Goal: Task Accomplishment & Management: Manage account settings

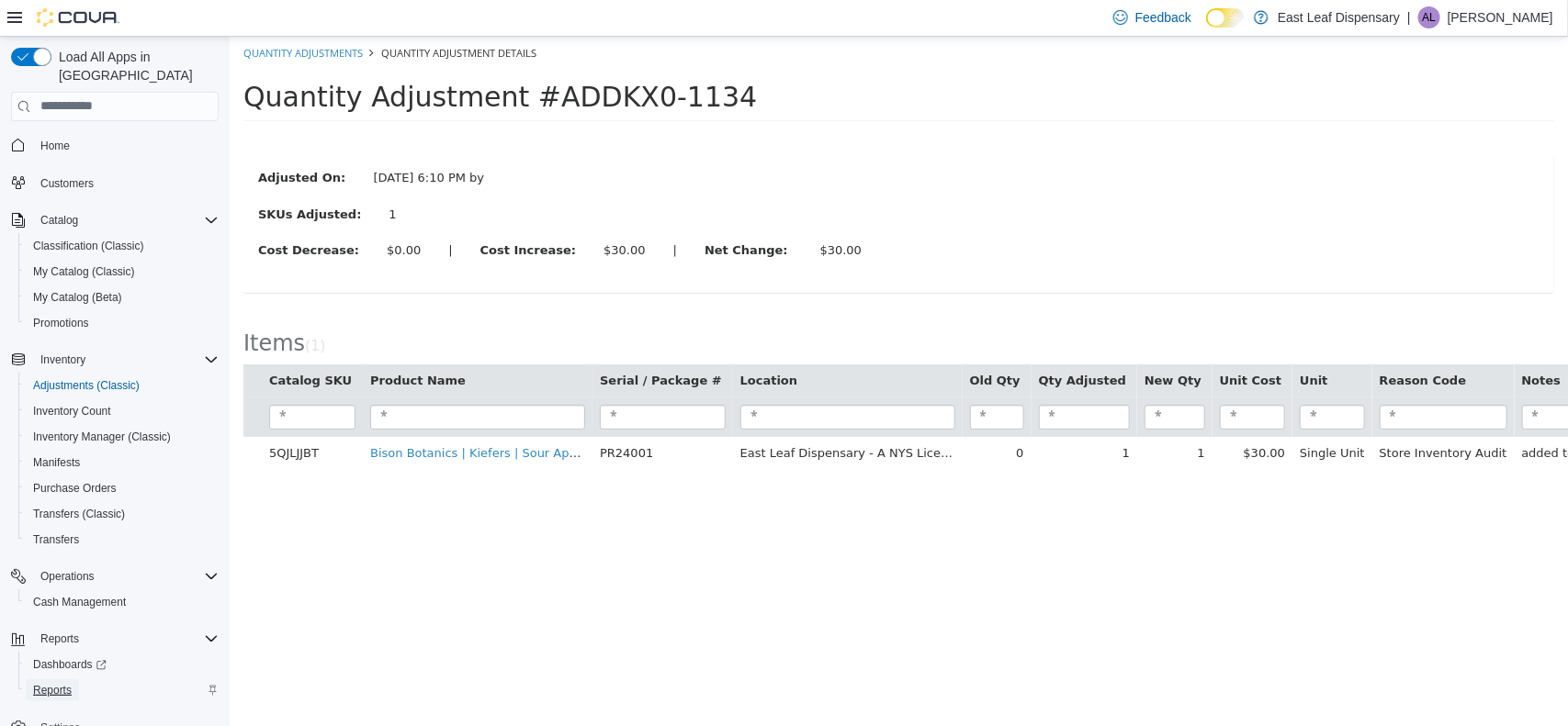
click at [63, 683] on span "Reports" at bounding box center [52, 690] width 38 height 15
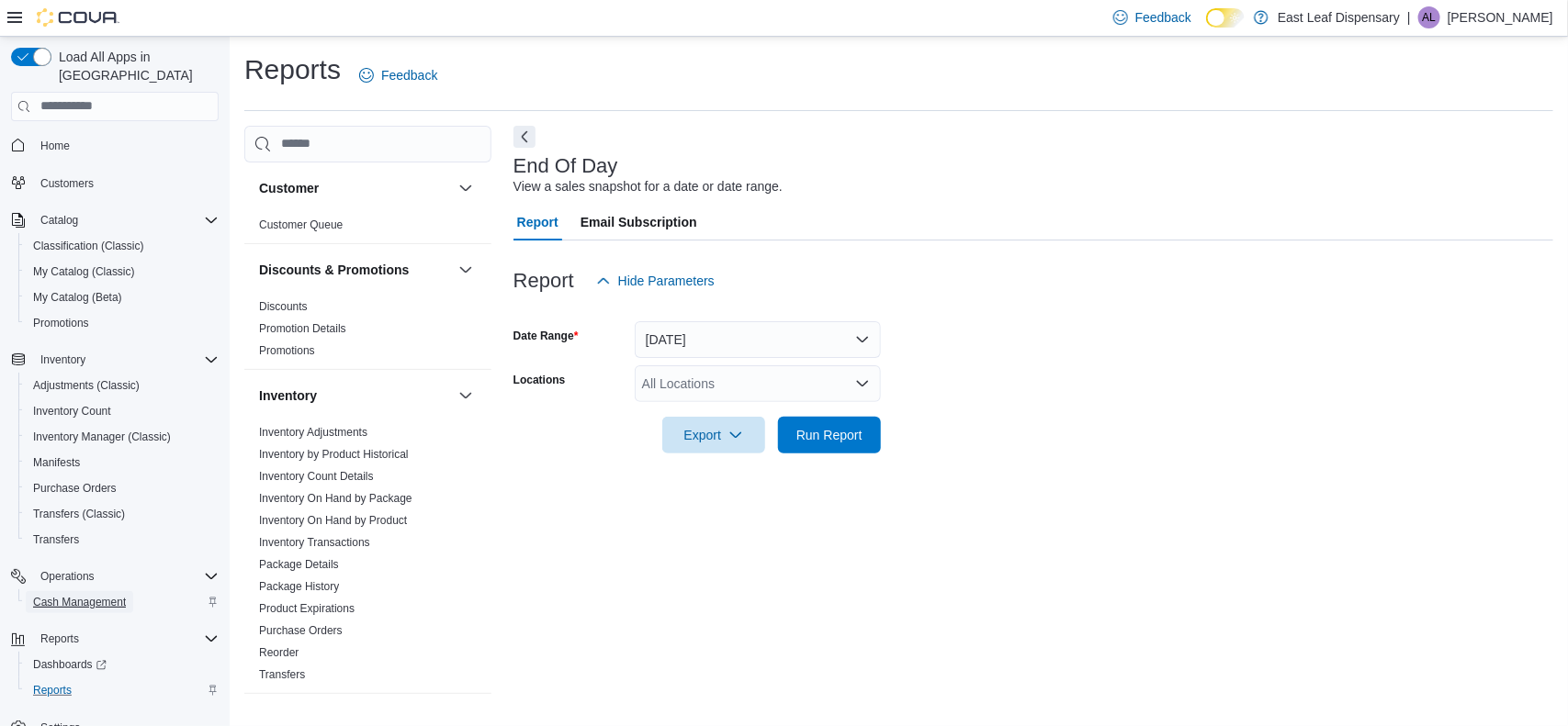
click at [69, 595] on span "Cash Management" at bounding box center [79, 602] width 93 height 15
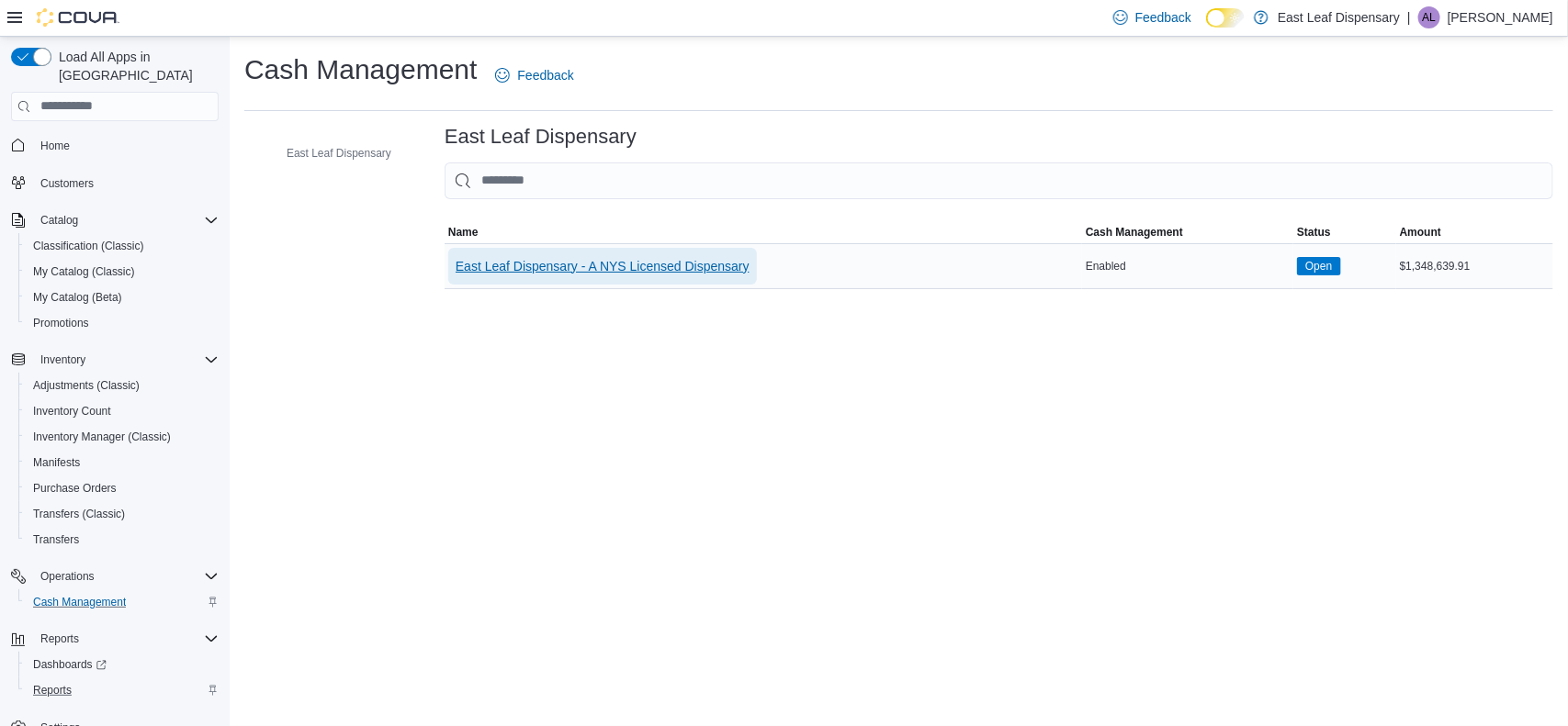
click at [643, 265] on span "East Leaf Dispensary - A NYS Licensed Dispensary" at bounding box center [602, 266] width 294 height 19
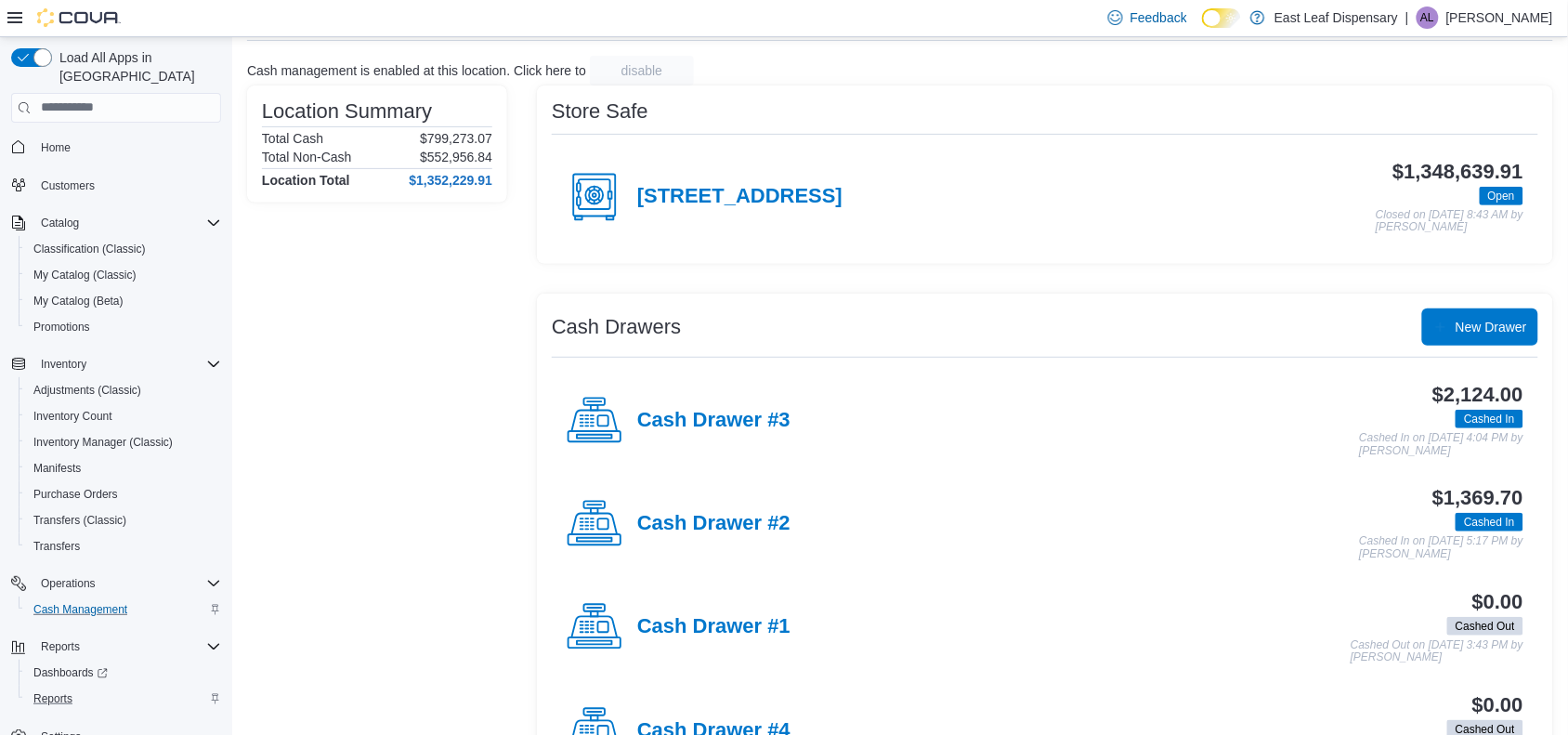
scroll to position [184, 0]
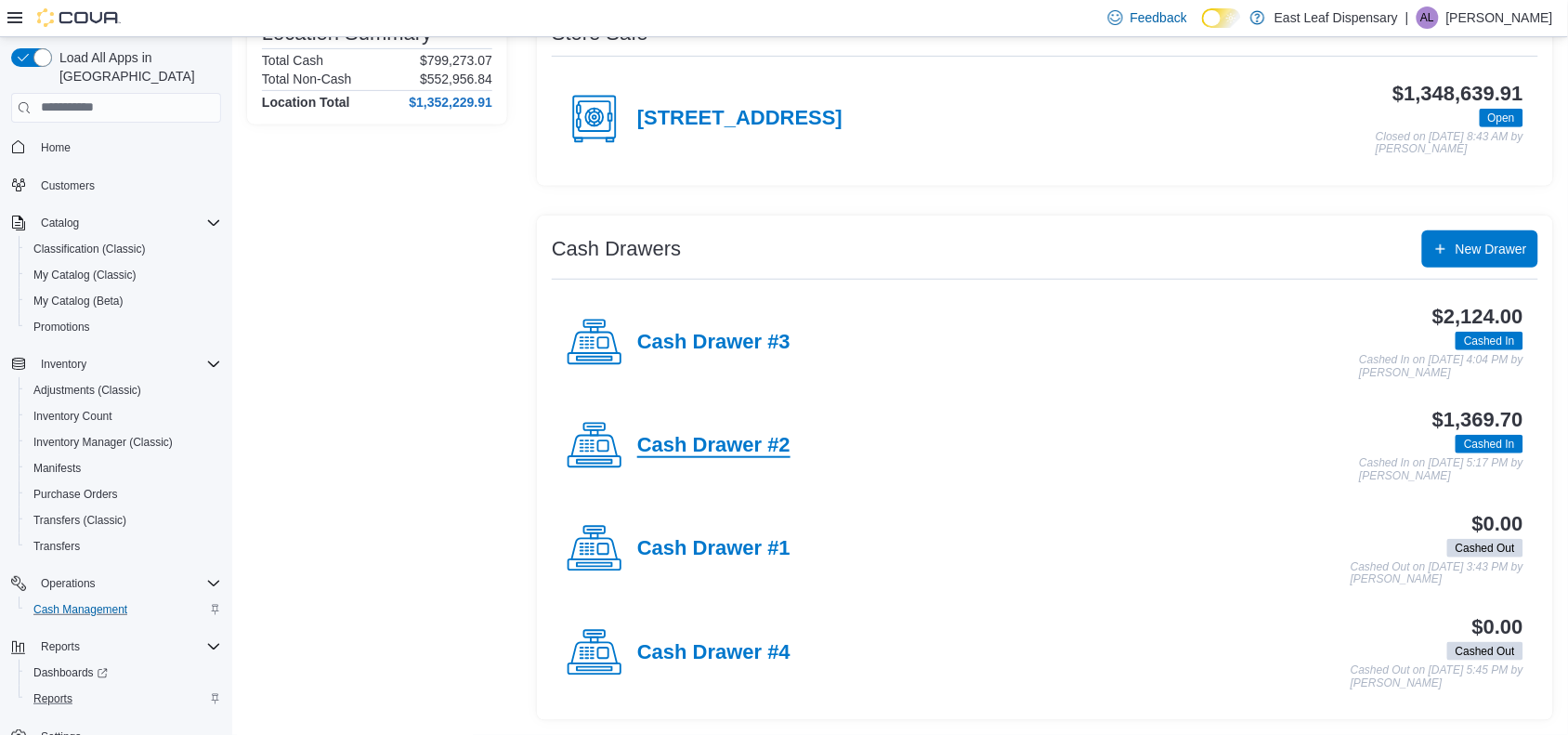
click at [756, 452] on h4 "Cash Drawer #2" at bounding box center [715, 445] width 154 height 24
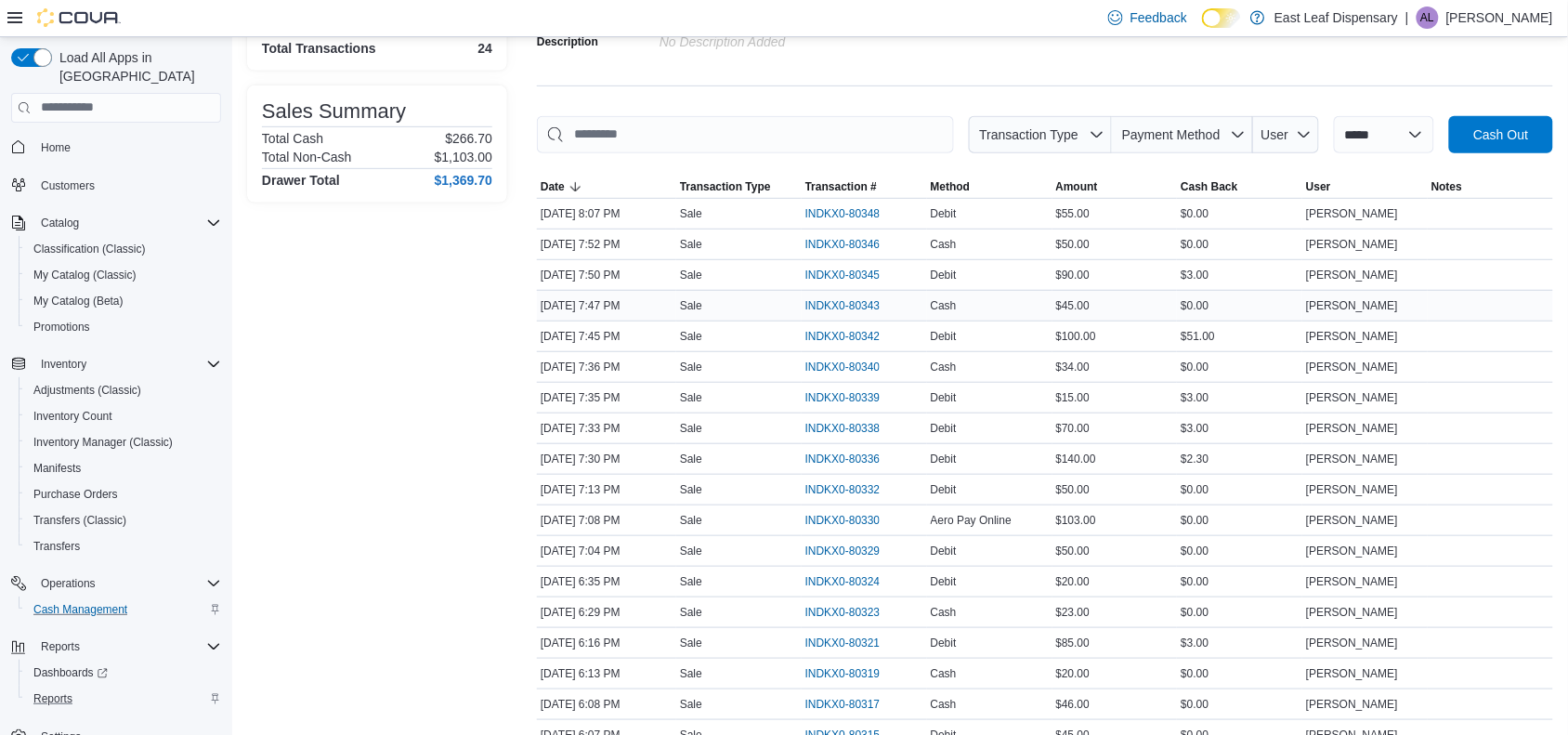
scroll to position [267, 0]
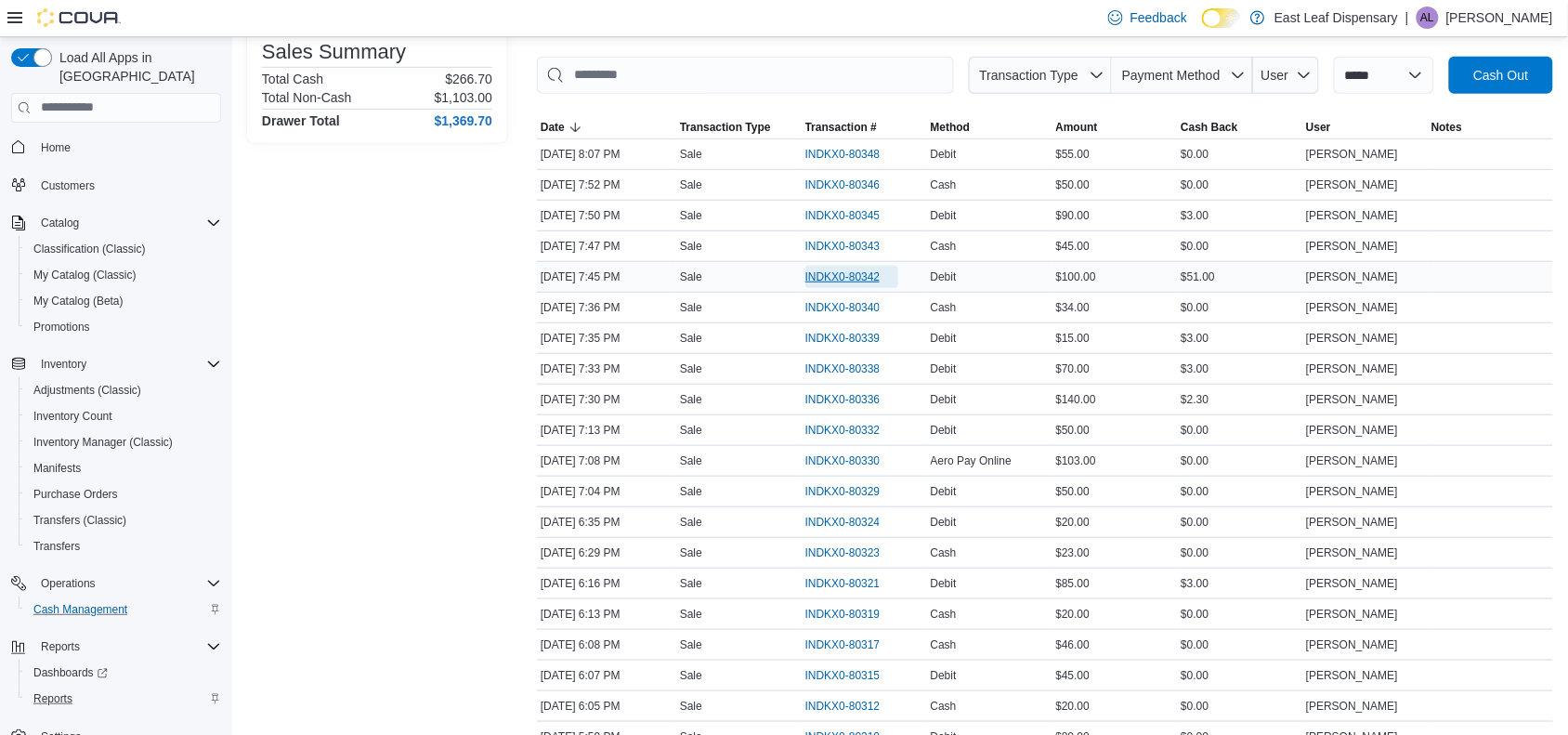
click at [820, 279] on span "INDKX0-80342" at bounding box center [843, 277] width 75 height 15
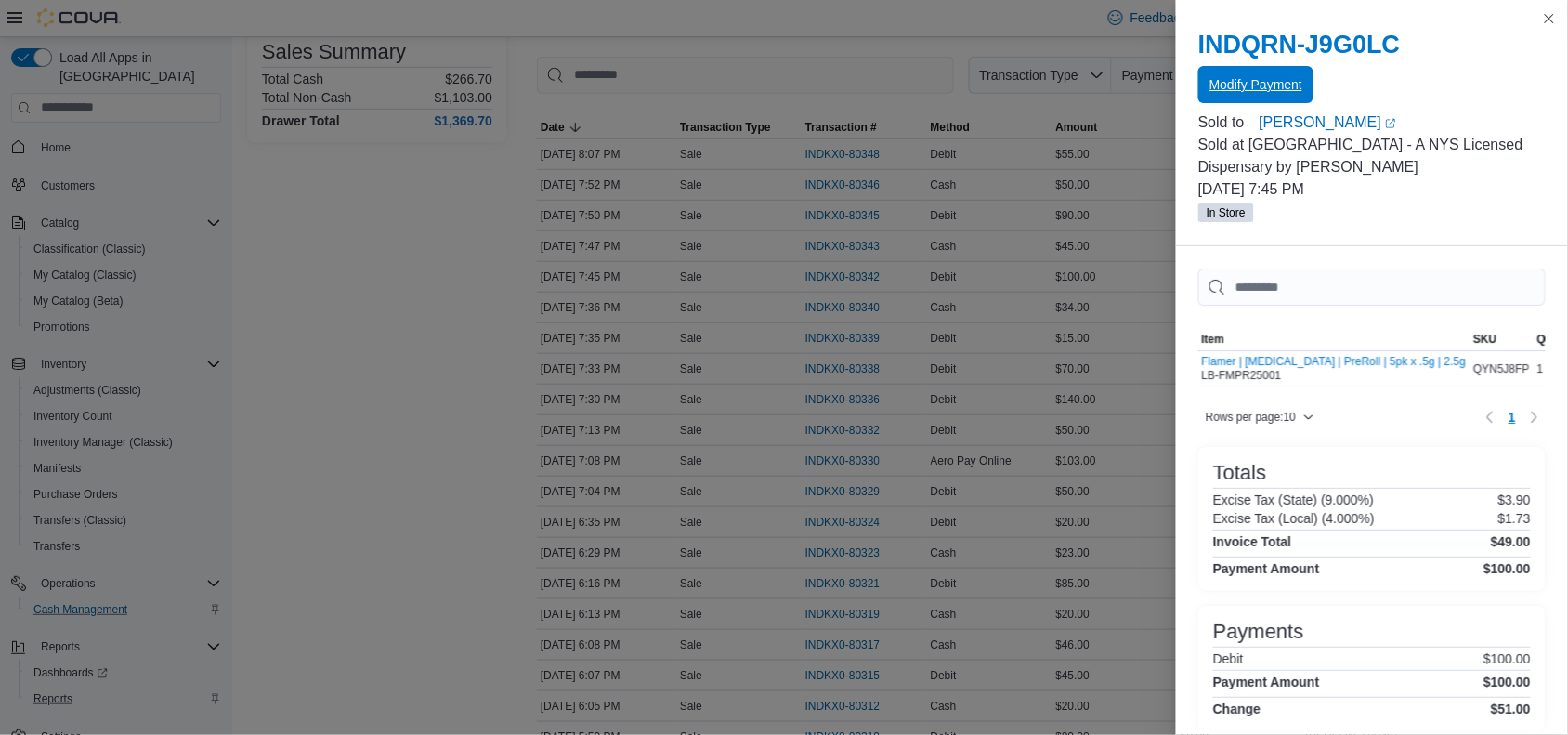
click at [1242, 85] on span "Modify Payment" at bounding box center [1256, 85] width 93 height 19
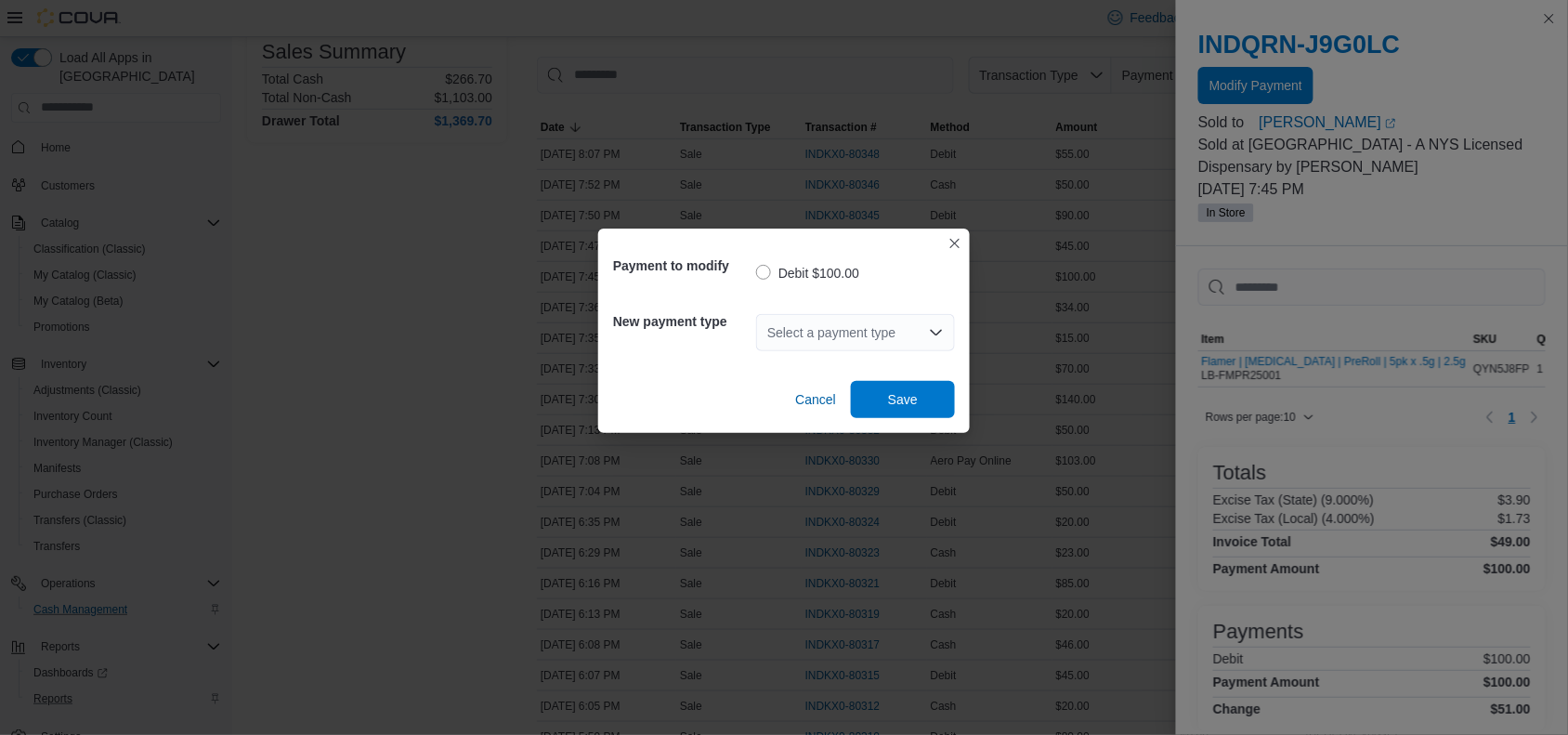
click at [886, 330] on div "Select a payment type" at bounding box center [855, 332] width 198 height 37
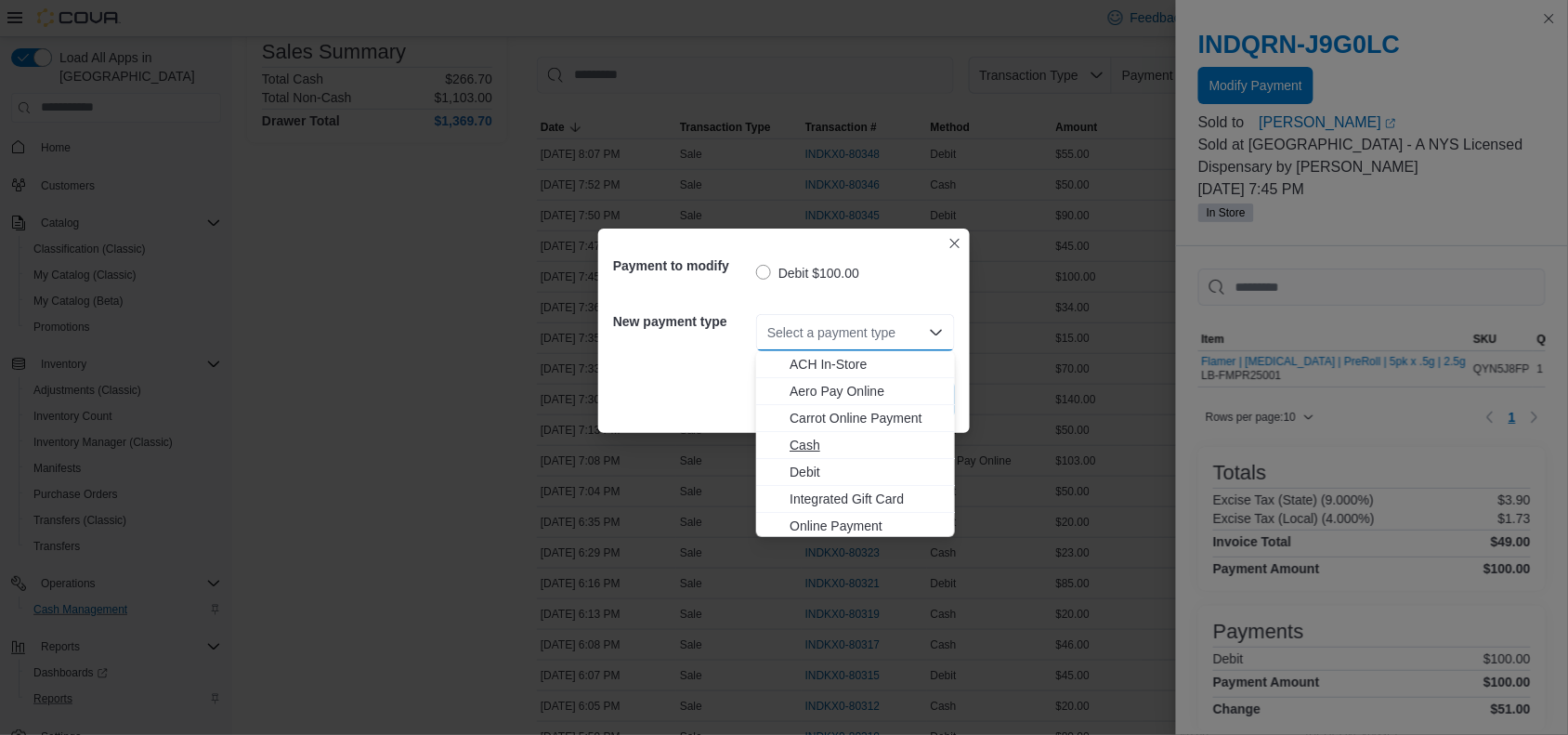
click at [805, 447] on span "Cash" at bounding box center [867, 445] width 154 height 19
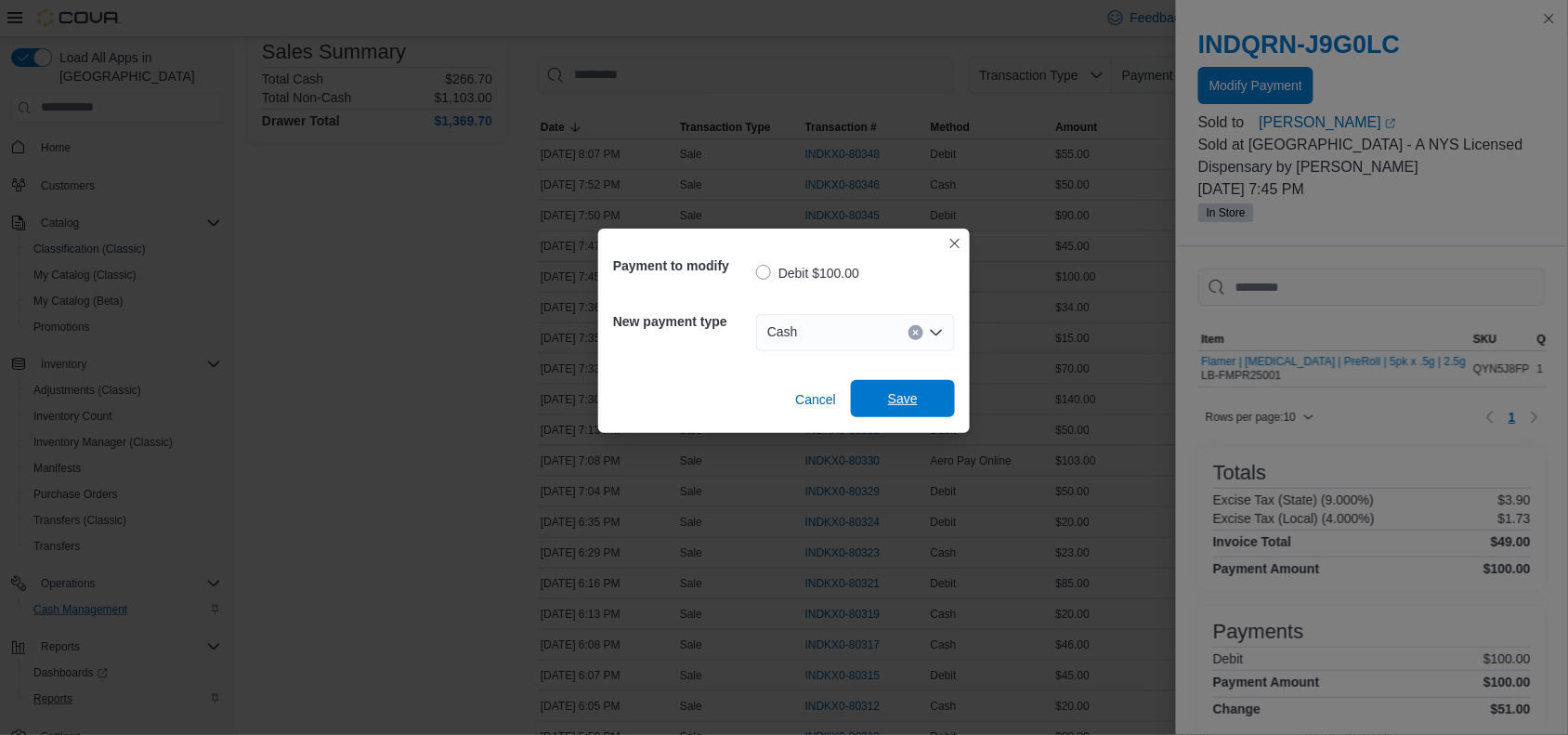
click at [920, 383] on span "Save" at bounding box center [903, 398] width 82 height 37
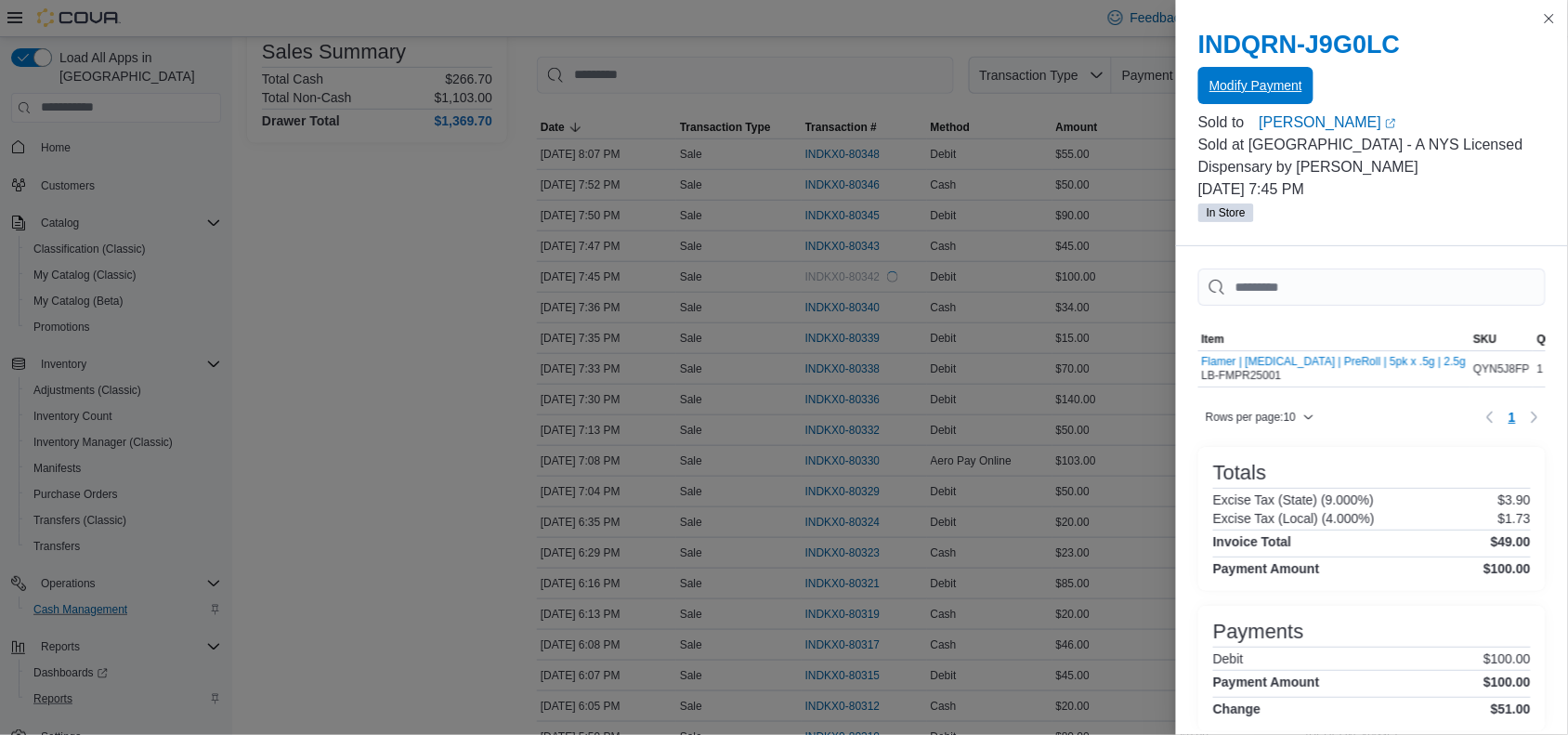
scroll to position [0, 0]
